Goal: Find specific page/section: Find specific page/section

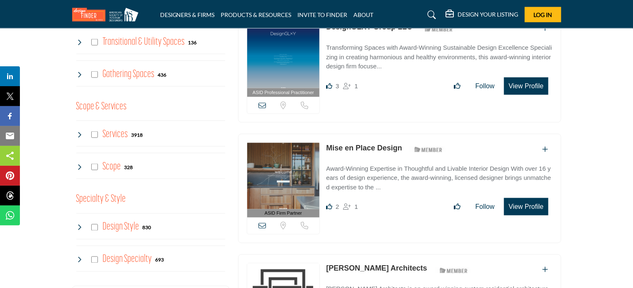
scroll to position [582, 0]
click at [273, 175] on img at bounding box center [283, 176] width 73 height 66
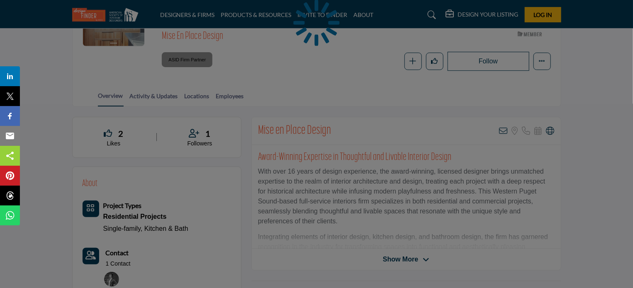
scroll to position [217, 0]
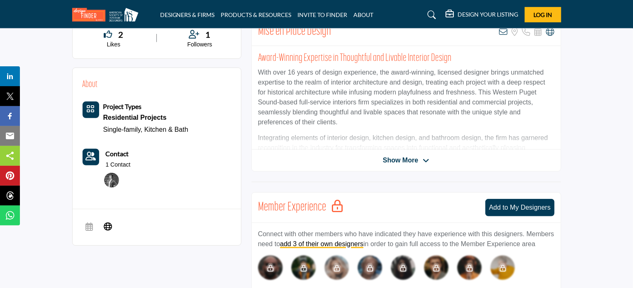
click at [397, 160] on span "Show More" at bounding box center [400, 161] width 35 height 10
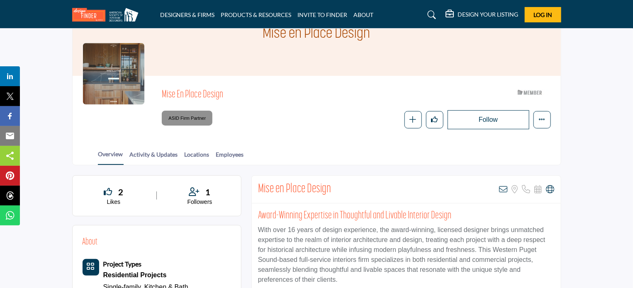
scroll to position [0, 0]
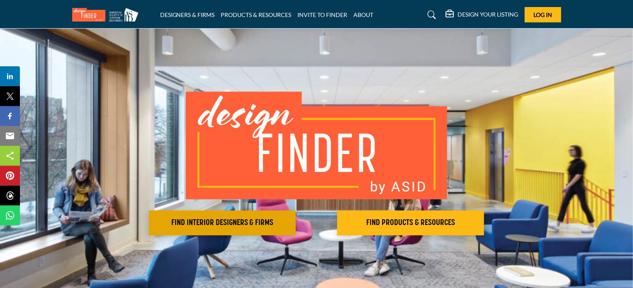
click at [255, 220] on h2 "FIND INTERIOR DESIGNERS & FIRMS" at bounding box center [222, 223] width 142 height 10
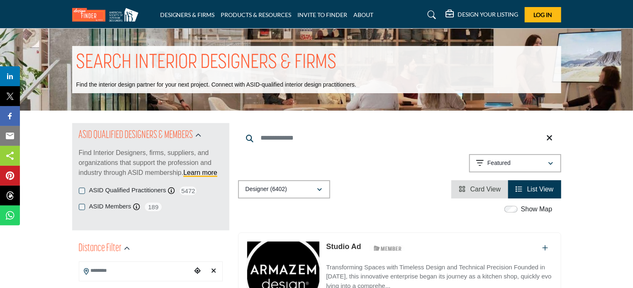
click at [298, 142] on input "Search Keyword" at bounding box center [399, 138] width 323 height 20
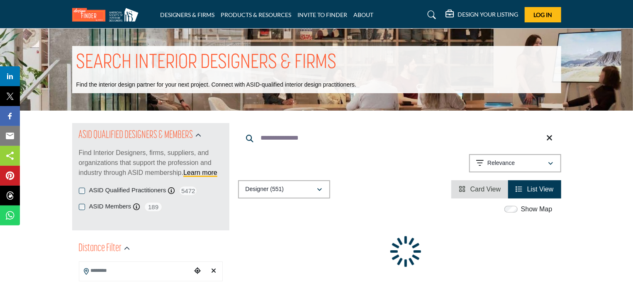
type input "**********"
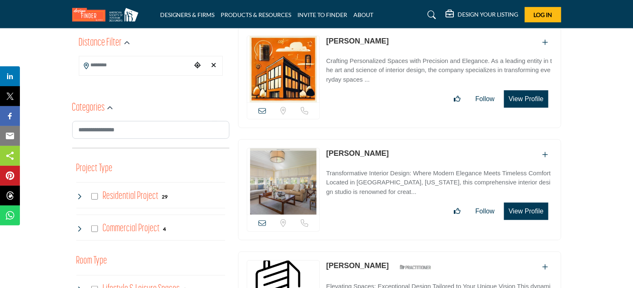
scroll to position [206, 0]
